Goal: Task Accomplishment & Management: Manage account settings

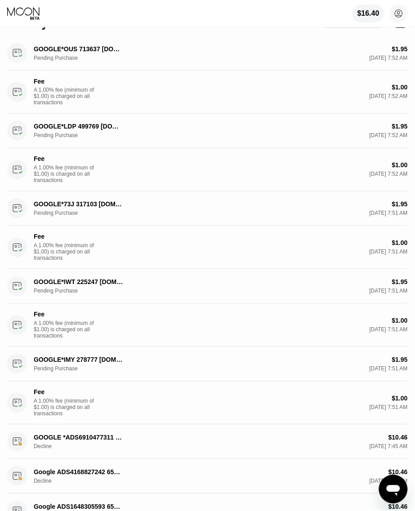
scroll to position [169, 0]
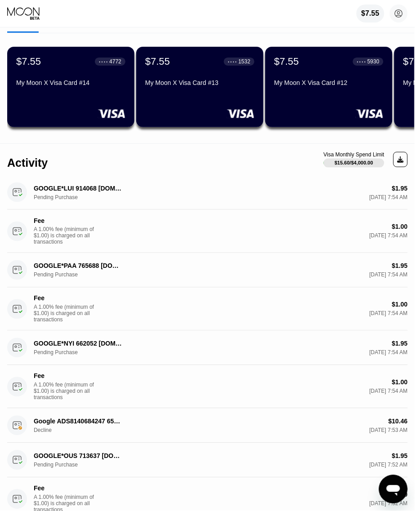
scroll to position [112, 0]
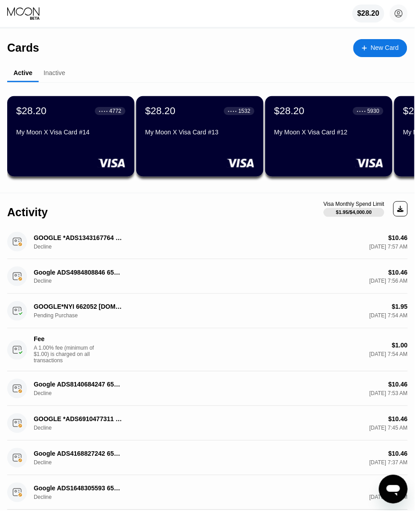
click at [173, 50] on div "Cards New Card" at bounding box center [207, 44] width 400 height 31
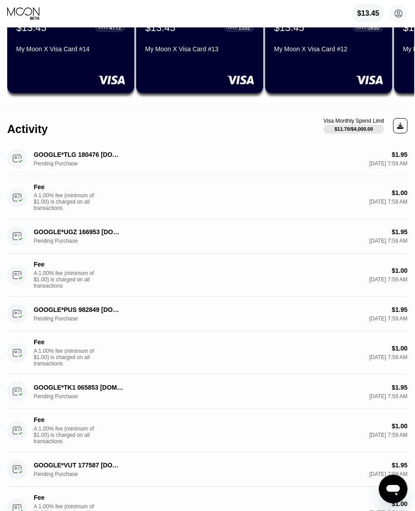
scroll to position [169, 0]
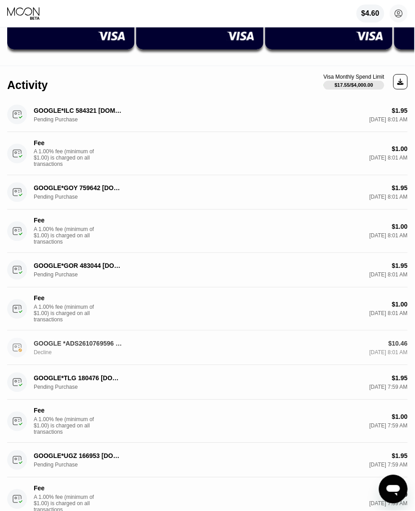
scroll to position [112, 0]
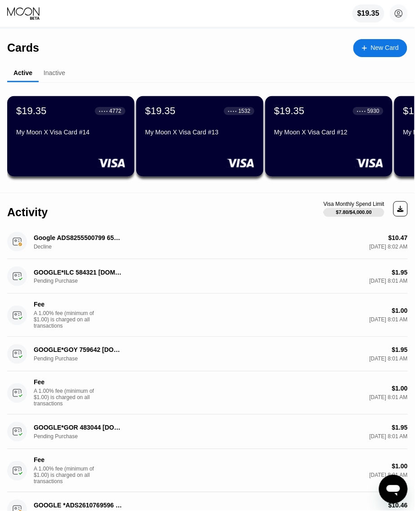
drag, startPoint x: 137, startPoint y: 45, endPoint x: 125, endPoint y: 43, distance: 12.3
click at [137, 45] on div "Cards New Card" at bounding box center [207, 44] width 400 height 31
